Goal: Register for event/course

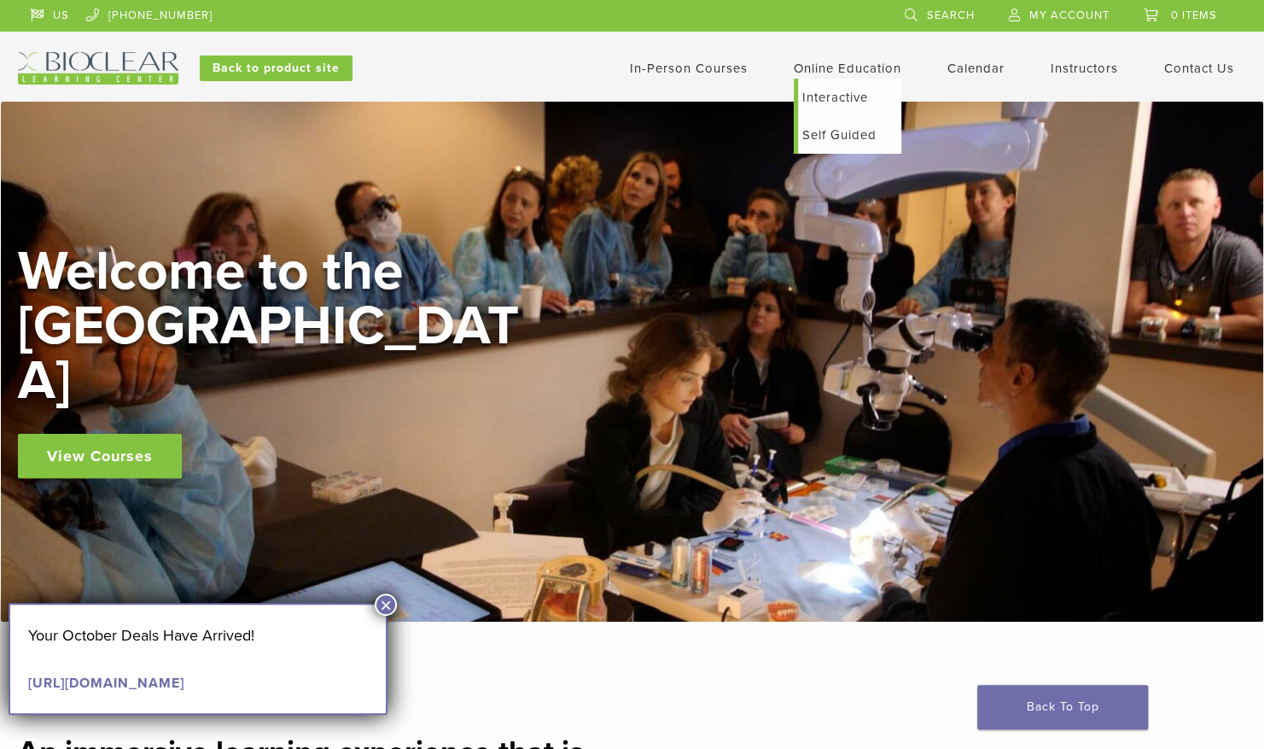
click at [826, 94] on link "Interactive" at bounding box center [849, 98] width 103 height 38
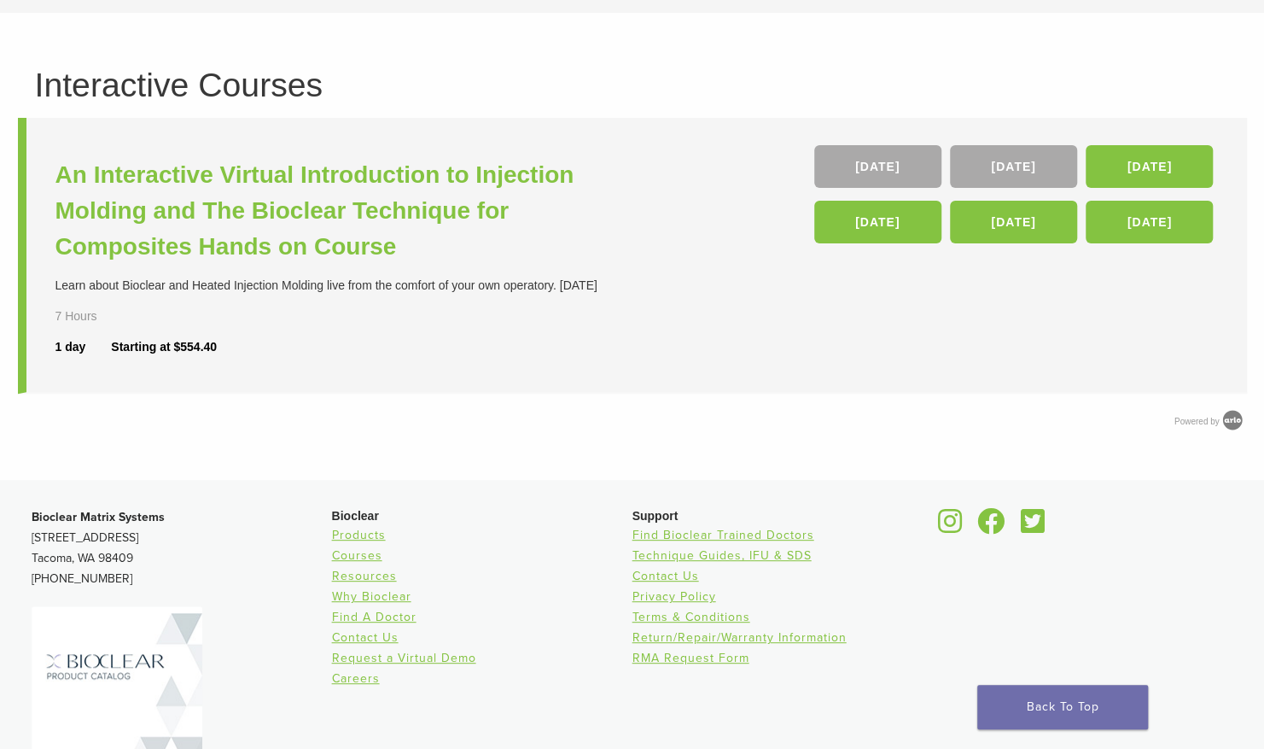
scroll to position [105, 0]
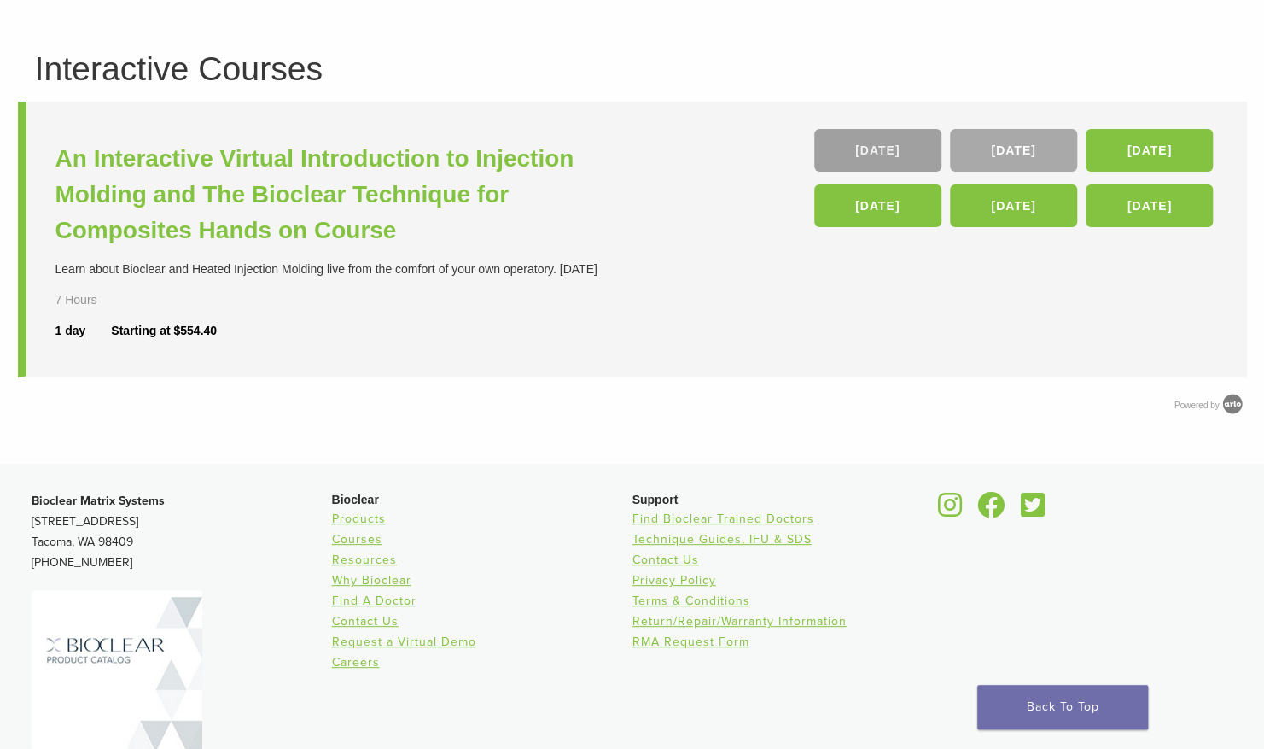
click at [877, 141] on link "[DATE]" at bounding box center [877, 150] width 127 height 43
